Goal: Find specific page/section: Find specific page/section

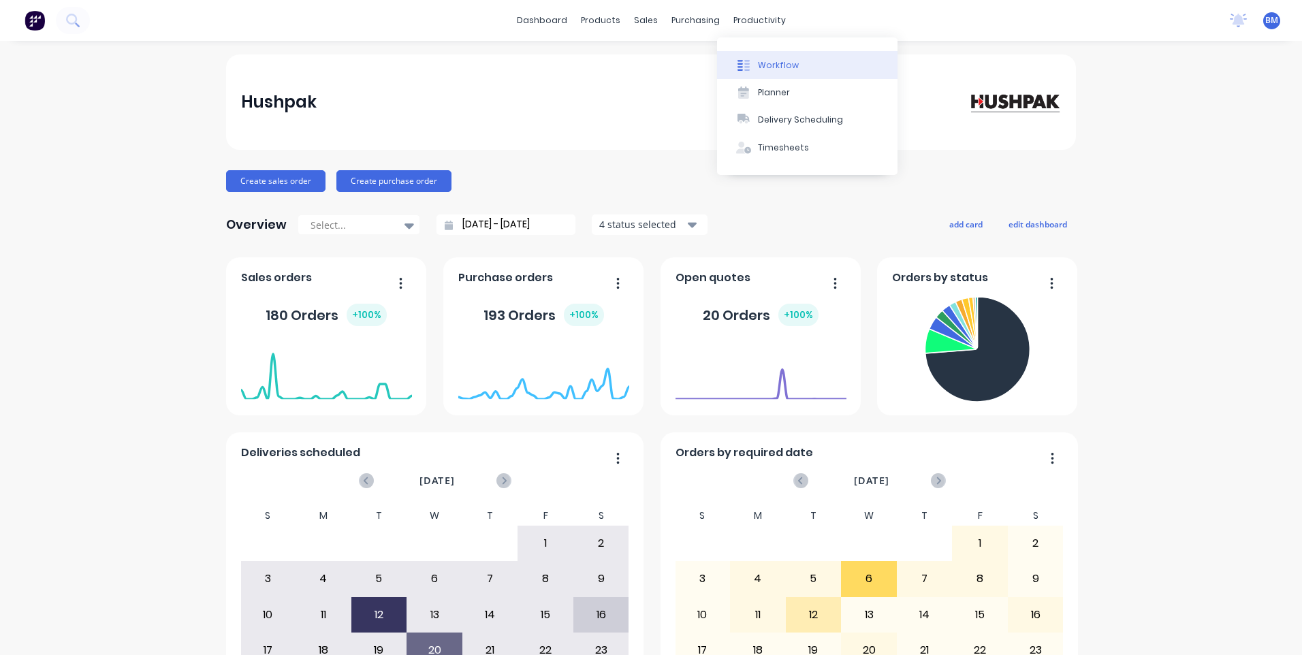
drag, startPoint x: 0, startPoint y: 0, endPoint x: 760, endPoint y: 68, distance: 763.0
click at [760, 68] on div "Workflow" at bounding box center [778, 65] width 41 height 12
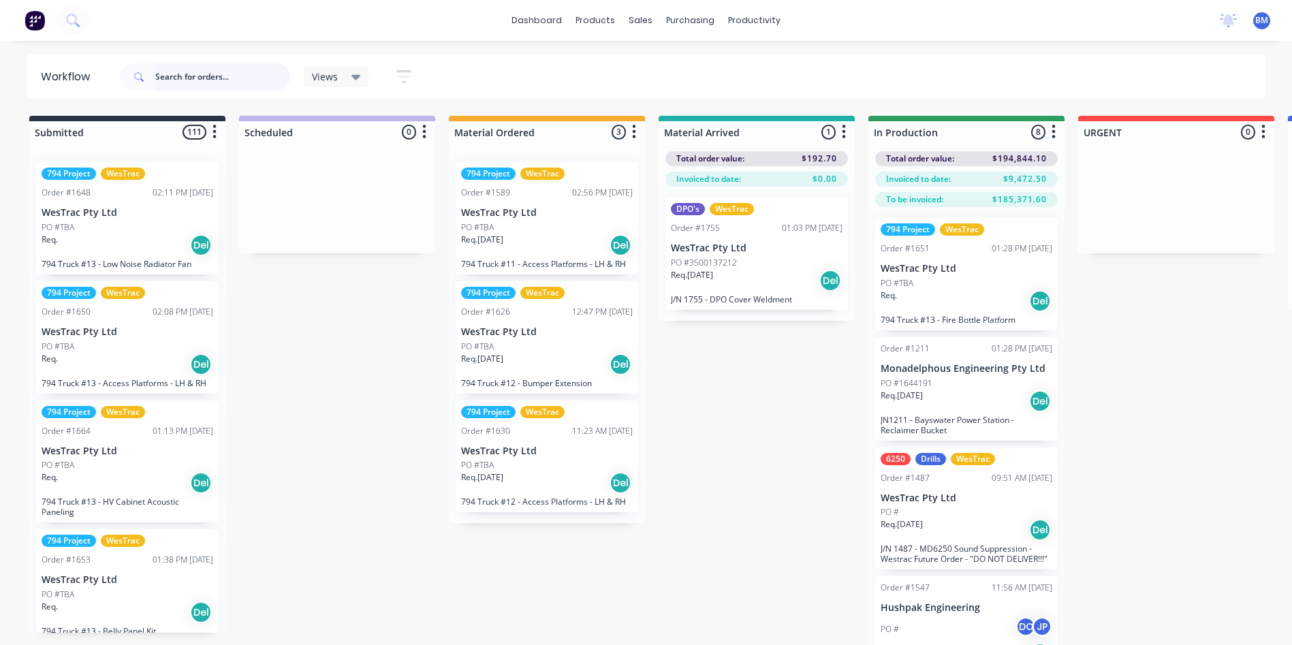
click at [212, 80] on input "text" at bounding box center [222, 76] width 135 height 27
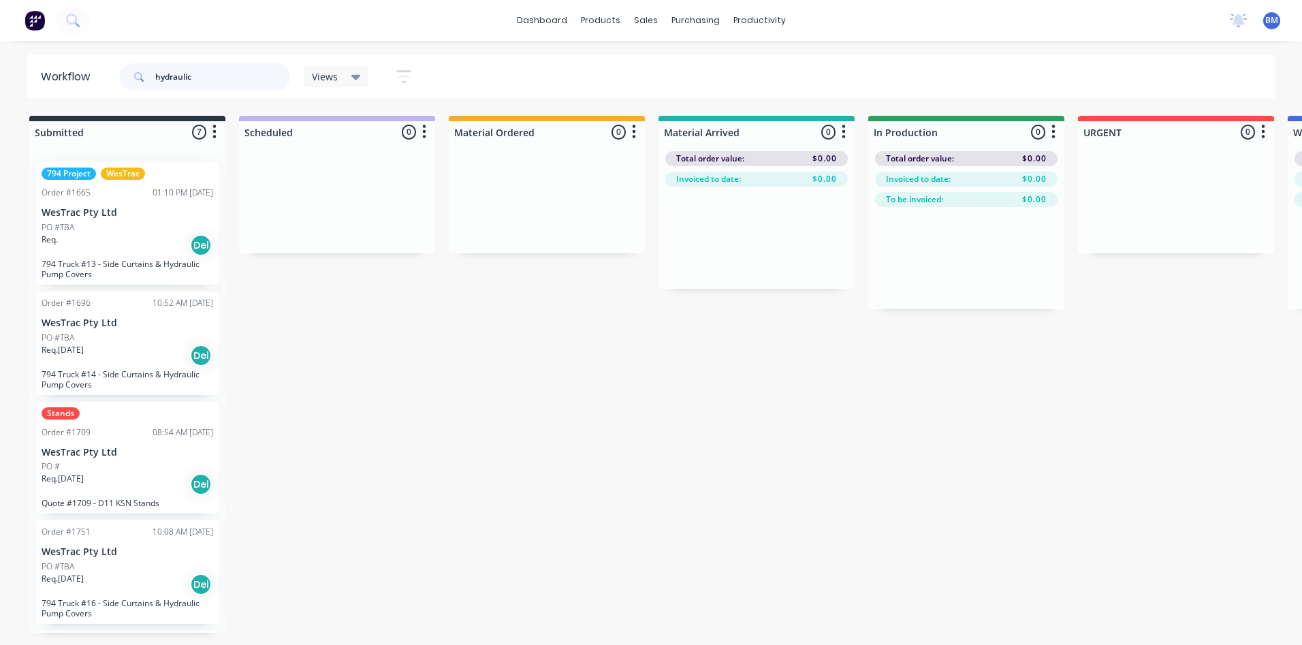
drag, startPoint x: 215, startPoint y: 79, endPoint x: 142, endPoint y: 83, distance: 72.3
click at [142, 83] on div "hydraulic" at bounding box center [205, 76] width 170 height 27
click at [242, 68] on input "hydraulic" at bounding box center [222, 76] width 135 height 27
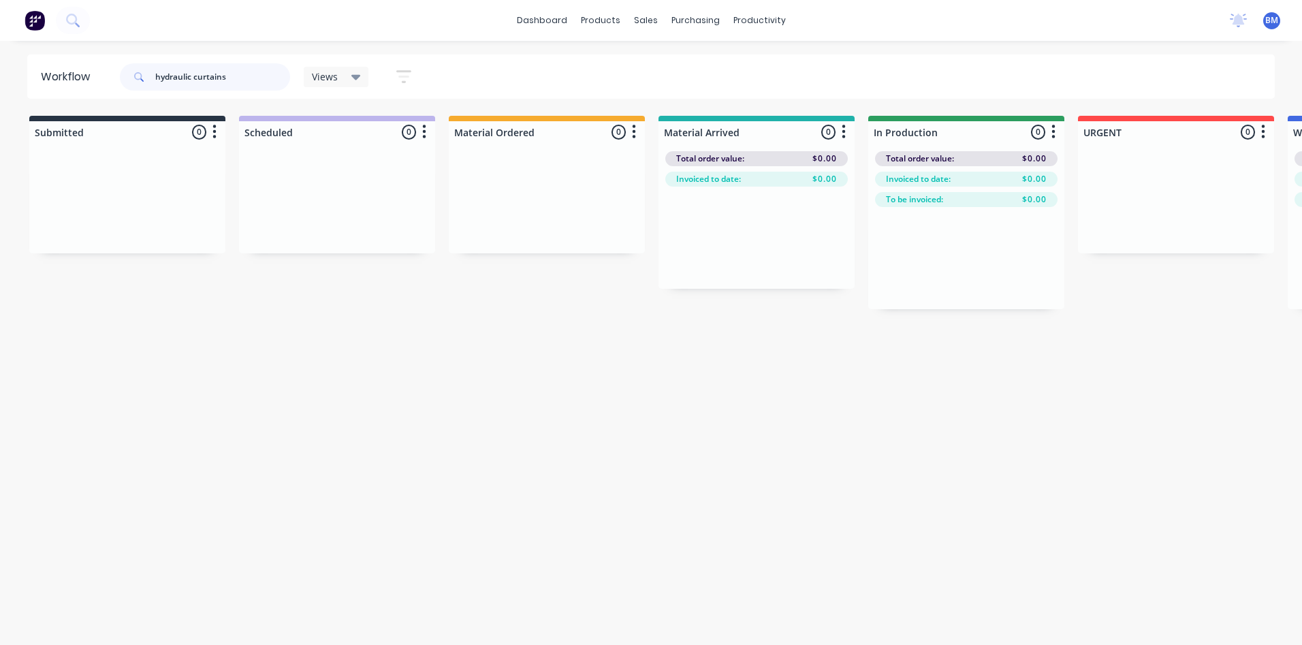
click at [228, 79] on input "hydraulic curtains" at bounding box center [222, 76] width 135 height 27
click at [235, 77] on input "hydraulic curtain" at bounding box center [222, 76] width 135 height 27
drag, startPoint x: 222, startPoint y: 76, endPoint x: 193, endPoint y: 82, distance: 29.8
click at [193, 82] on input "hydraulic curtain" at bounding box center [222, 76] width 135 height 27
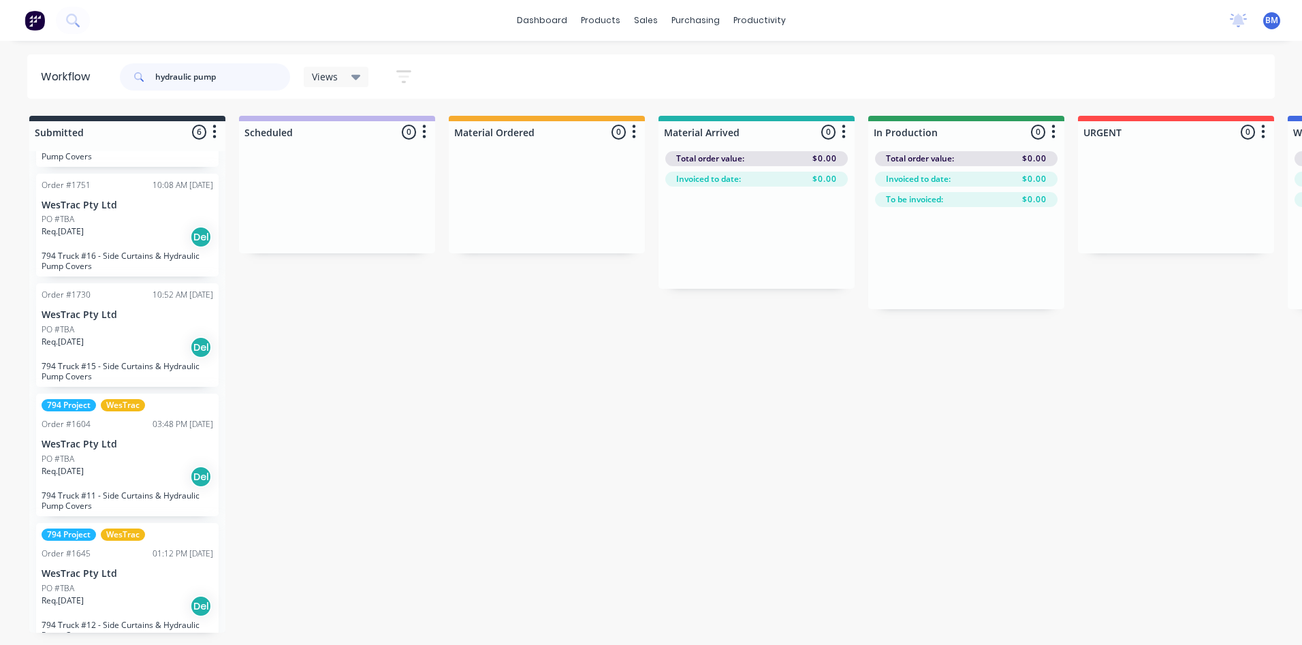
scroll to position [242, 0]
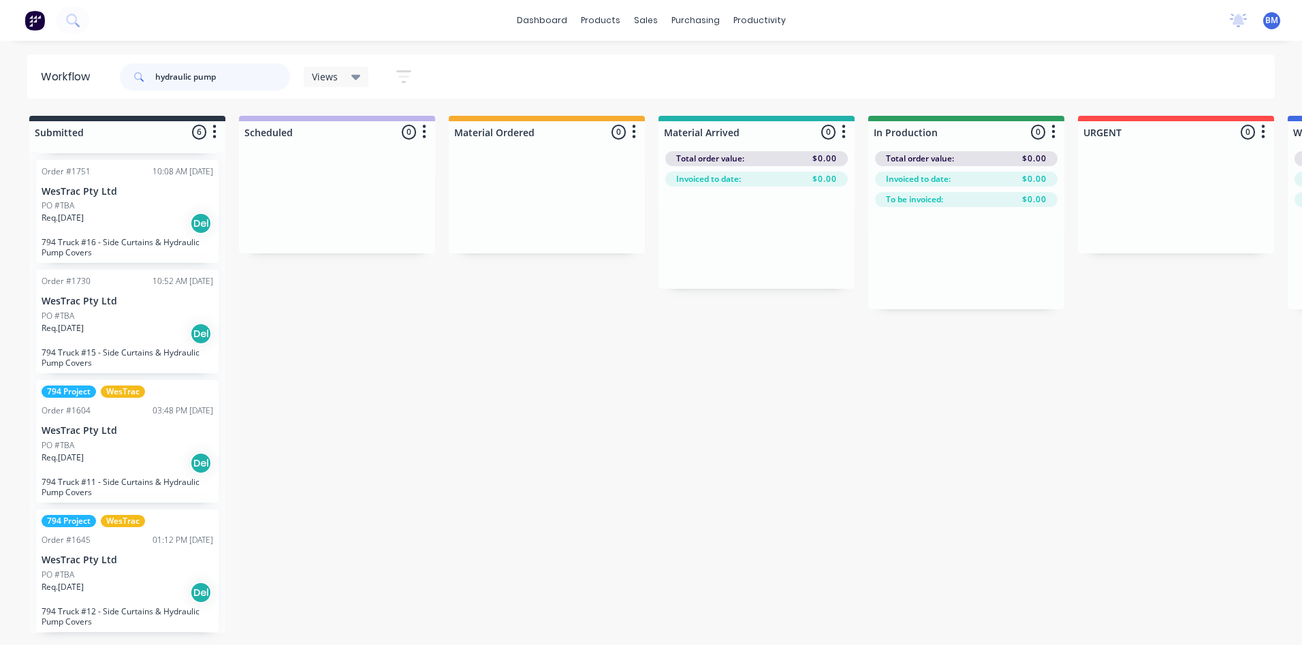
type input "hydraulic pump"
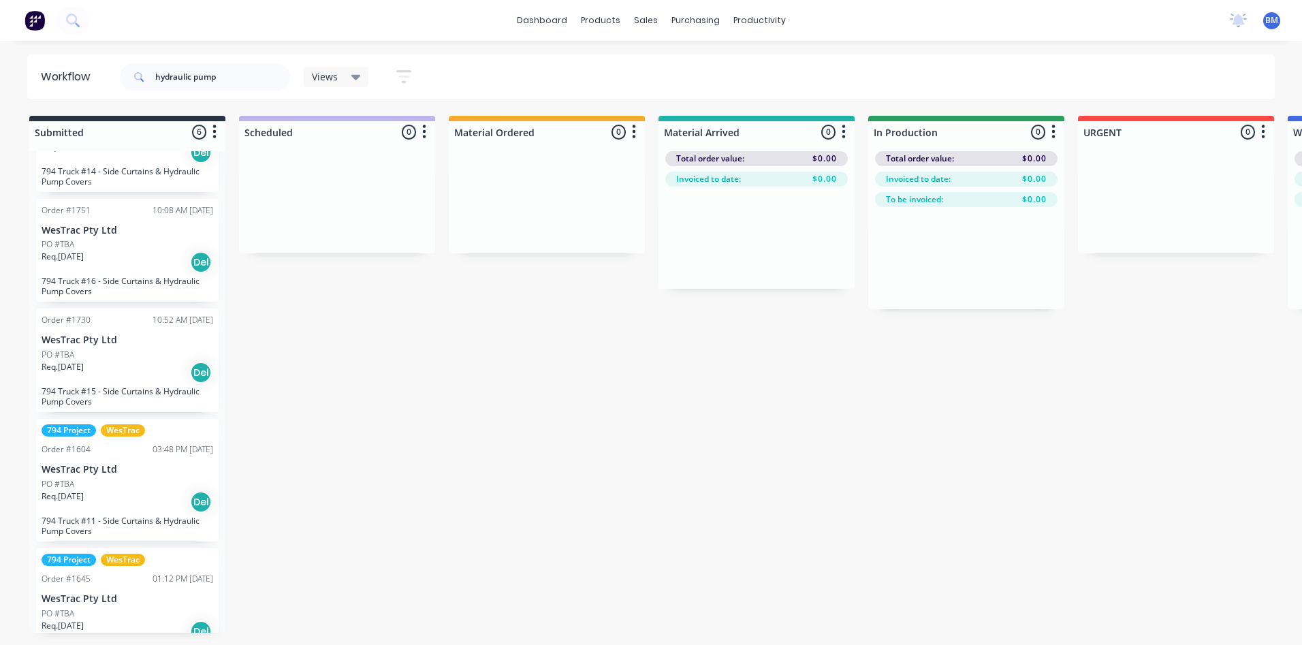
scroll to position [204, 0]
